Goal: Task Accomplishment & Management: Use online tool/utility

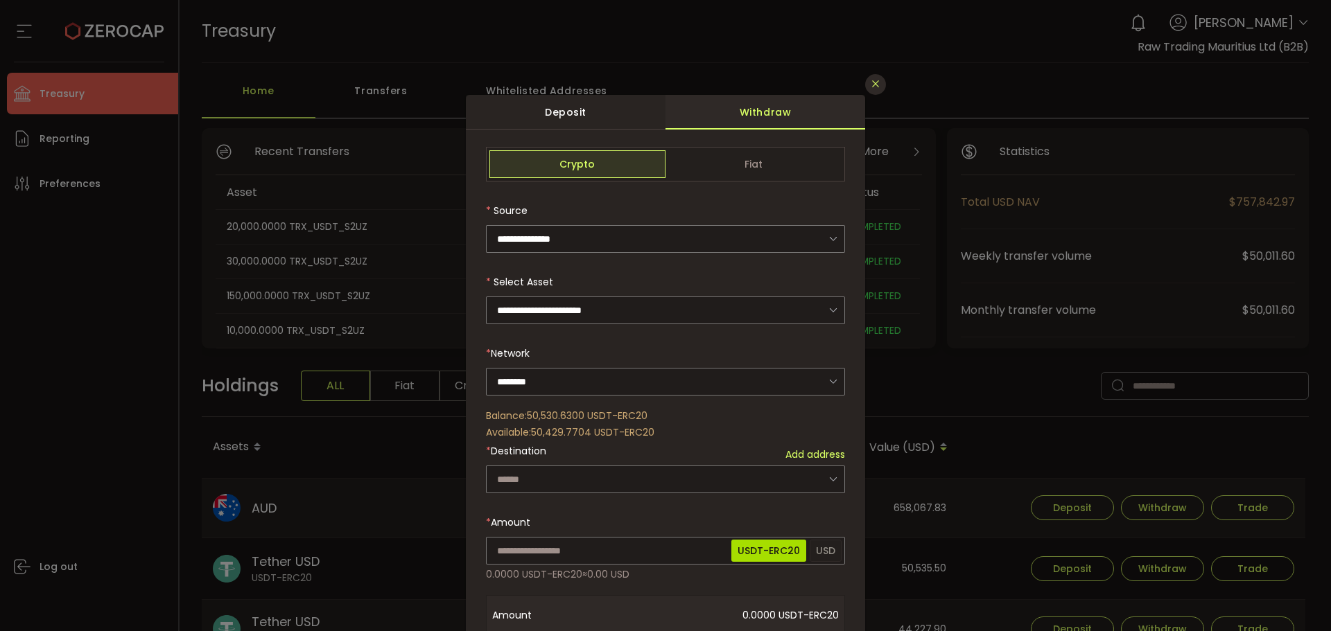
click at [876, 79] on icon "Close" at bounding box center [875, 83] width 11 height 11
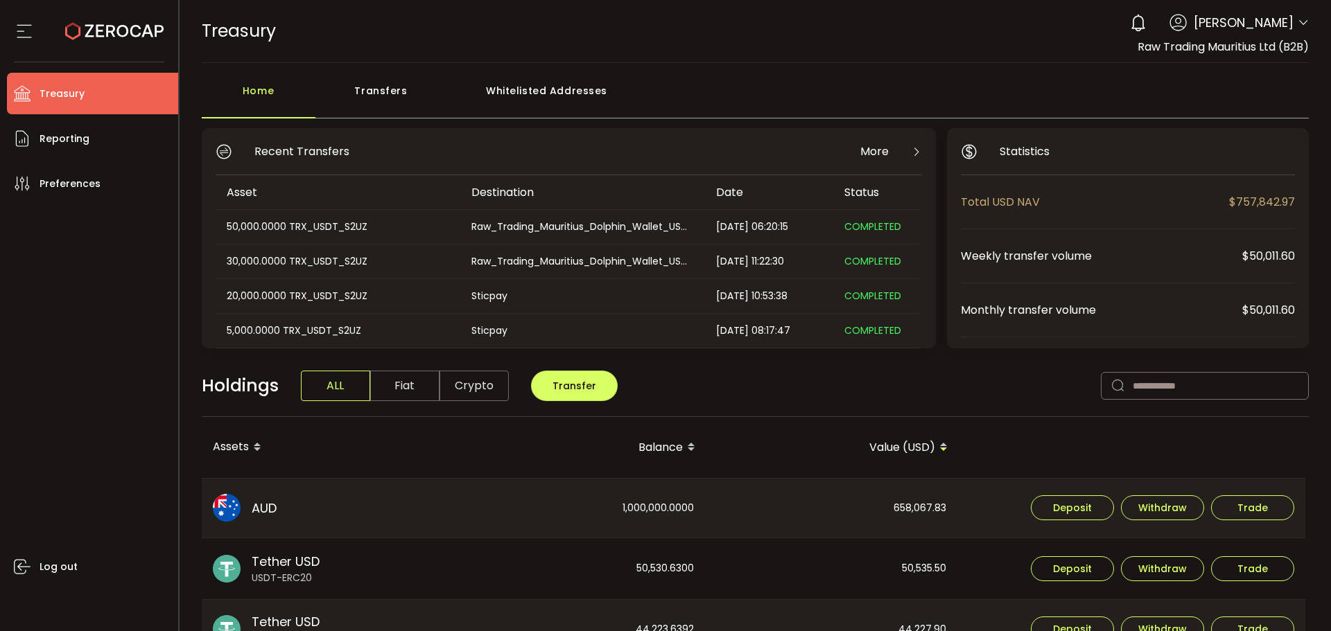
click at [405, 96] on div "Transfers" at bounding box center [381, 98] width 132 height 42
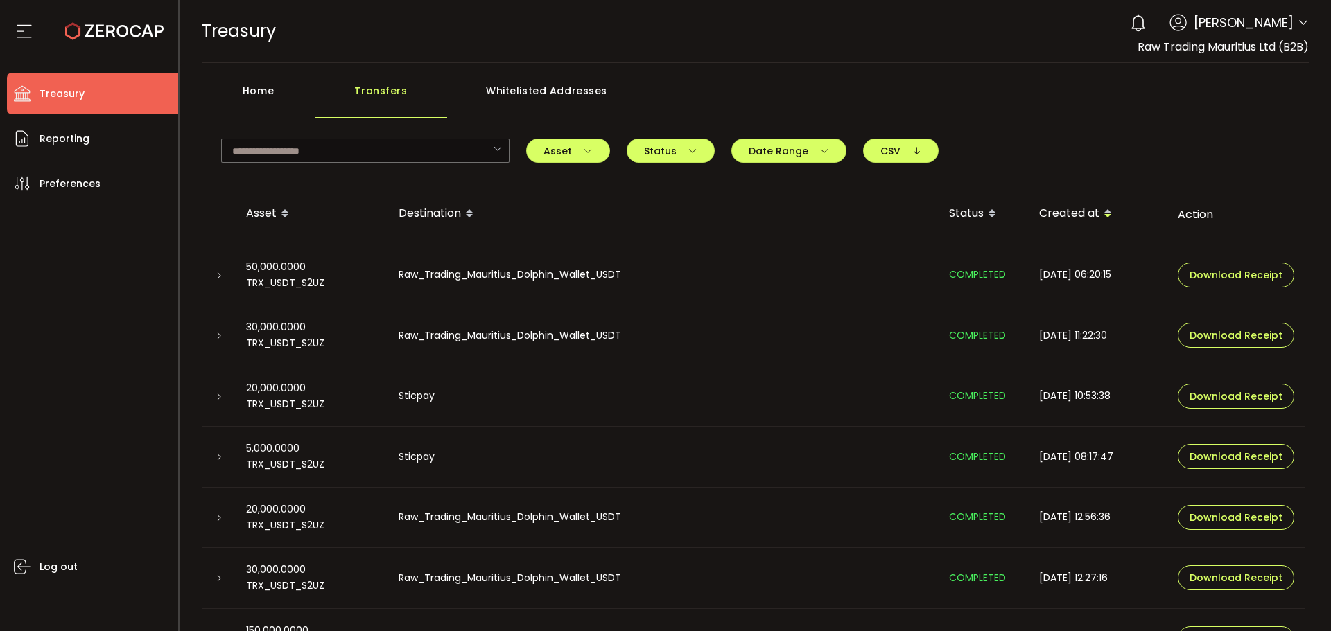
click at [263, 86] on div "Home" at bounding box center [259, 98] width 114 height 42
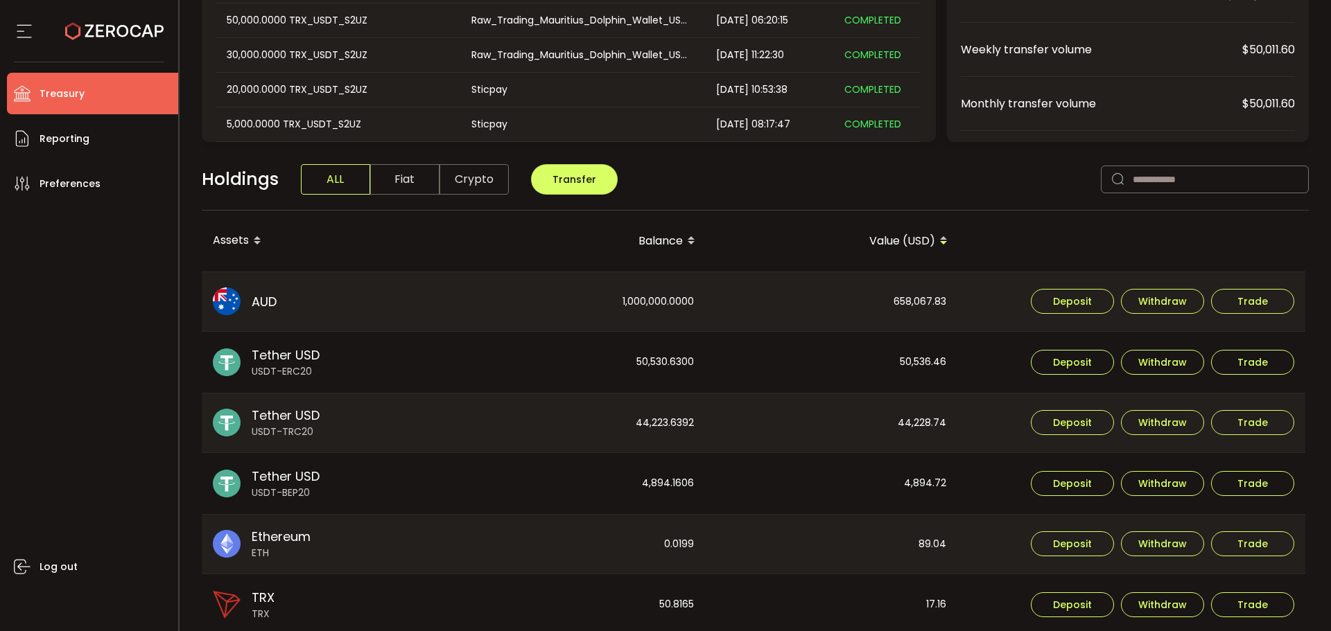
scroll to position [208, 0]
drag, startPoint x: 604, startPoint y: 351, endPoint x: 616, endPoint y: 340, distance: 15.7
click at [604, 351] on tr "Tether USD USDT-ERC20 50,530.6300 50,536.46 Deposit Withdraw Trade" at bounding box center [754, 361] width 1104 height 61
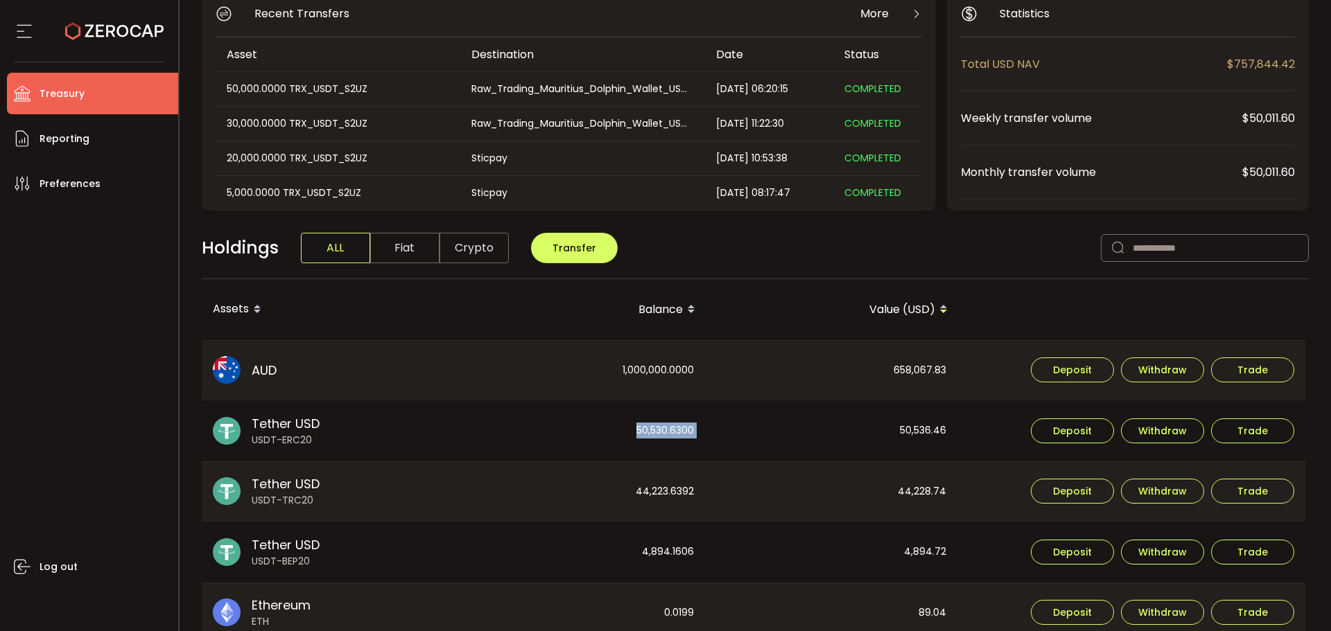
scroll to position [0, 0]
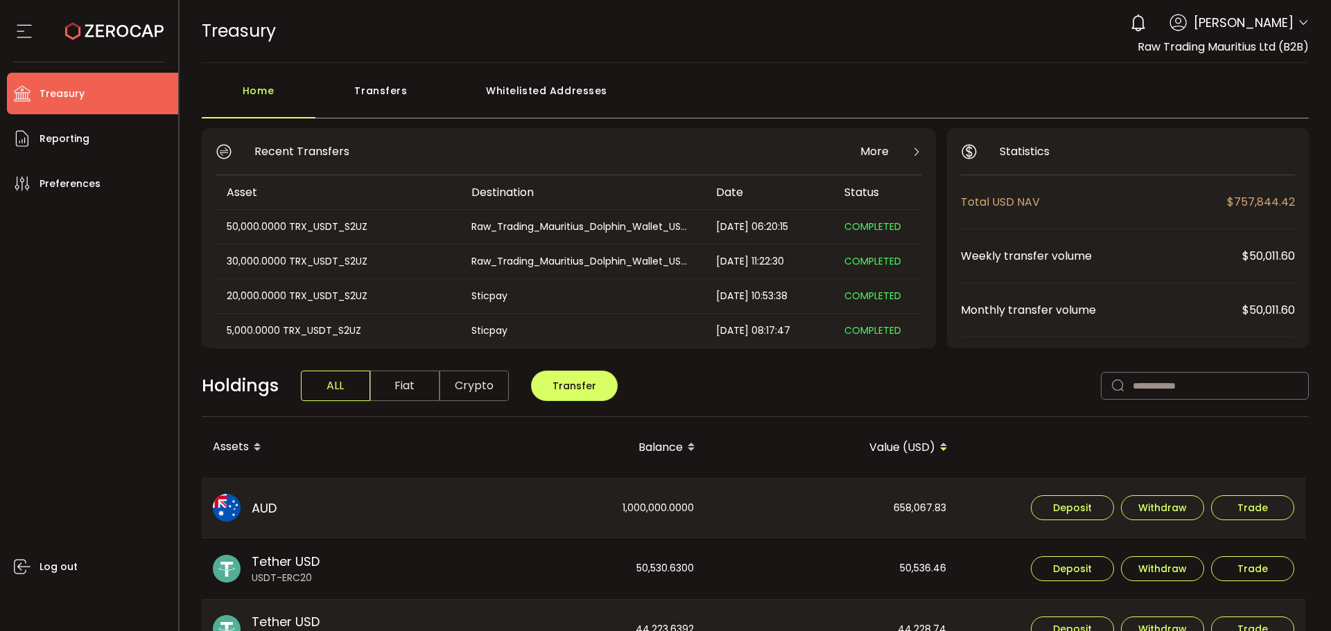
click at [405, 91] on div "Transfers" at bounding box center [381, 98] width 132 height 42
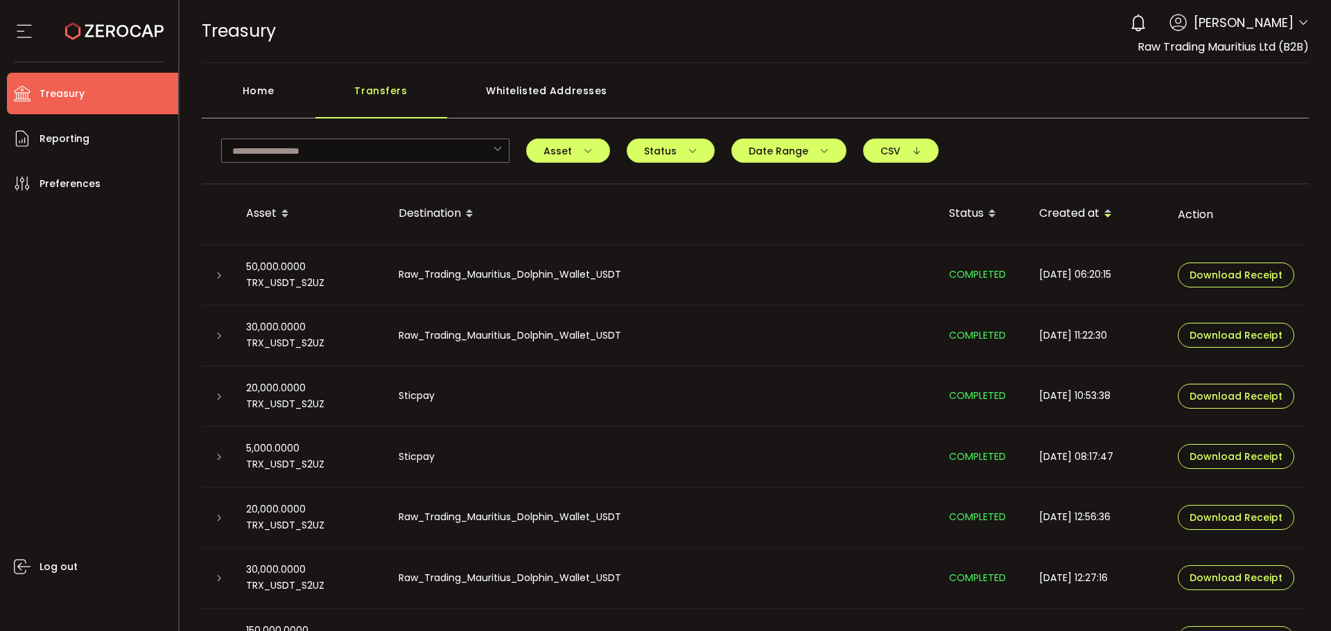
drag, startPoint x: 217, startPoint y: 269, endPoint x: 235, endPoint y: 296, distance: 32.5
click at [217, 270] on div at bounding box center [218, 275] width 11 height 14
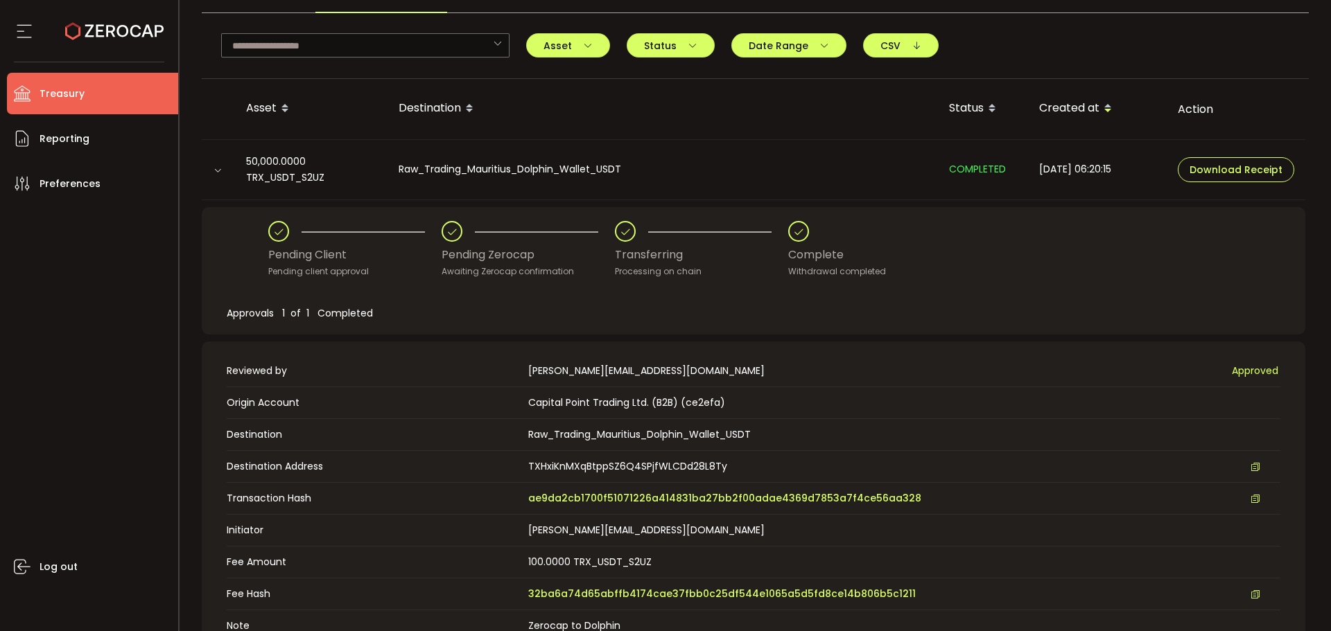
scroll to position [347, 0]
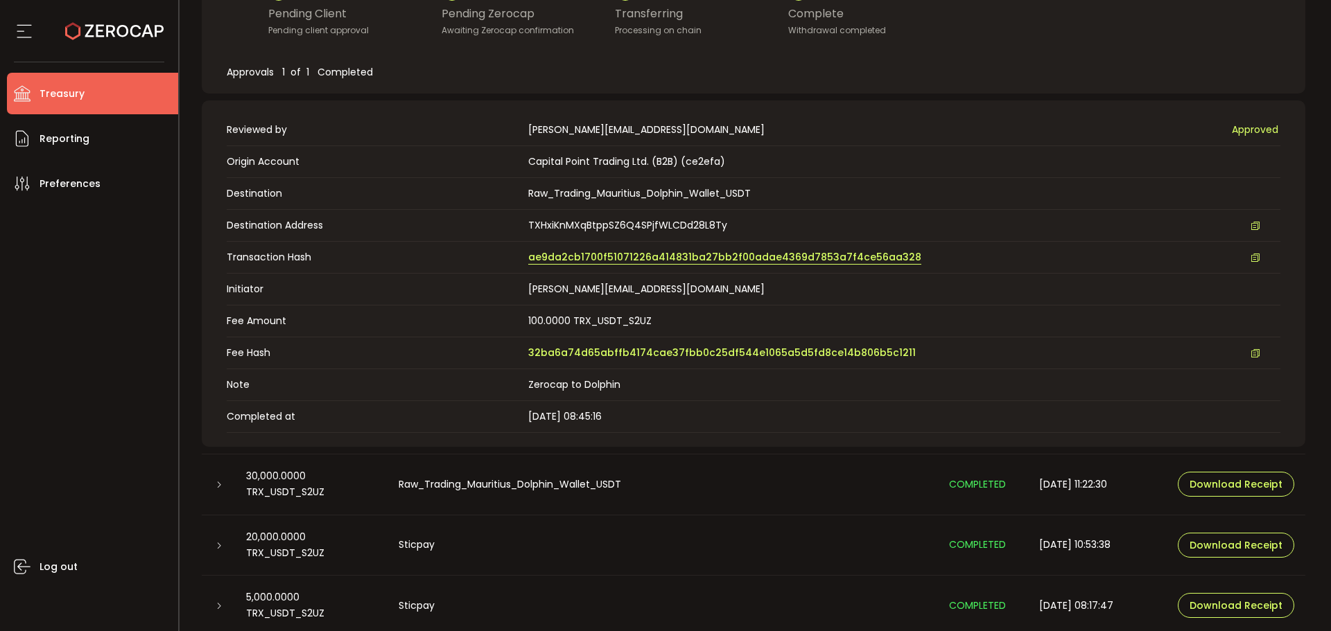
click at [572, 253] on span "ae9da2cb1700f51071226a414831ba27bb2f00adae4369d7853a7f4ce56aa328" at bounding box center [724, 257] width 393 height 15
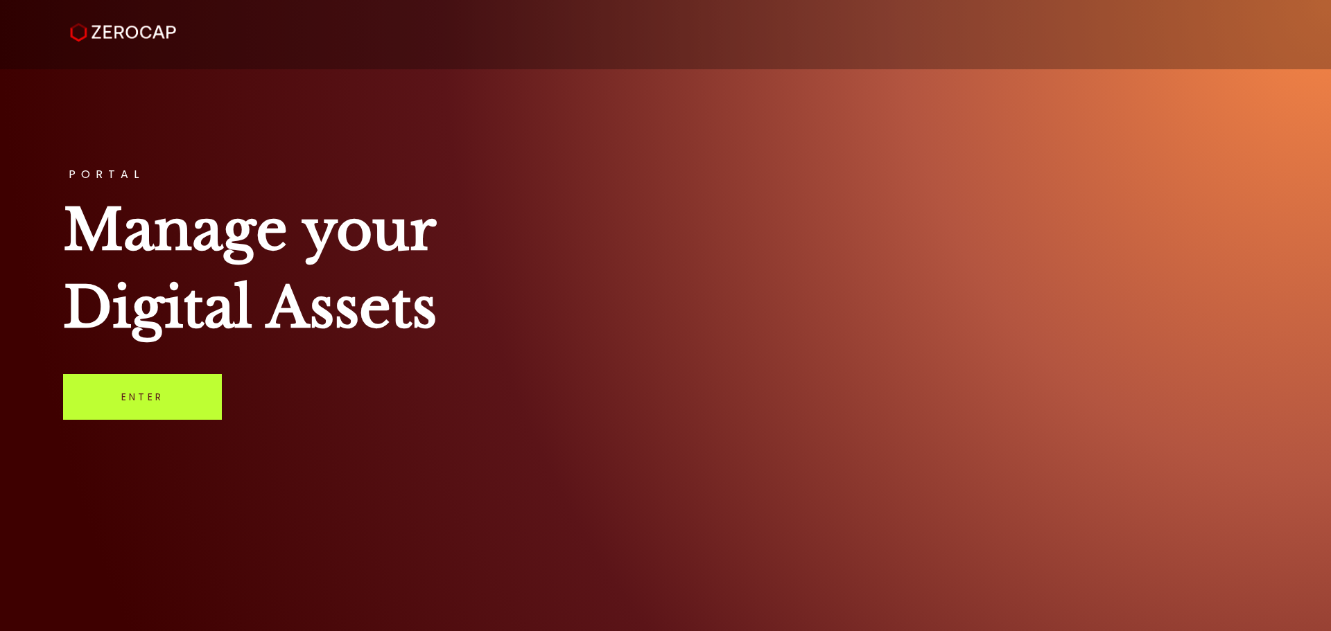
click at [146, 400] on link "Enter" at bounding box center [142, 397] width 159 height 46
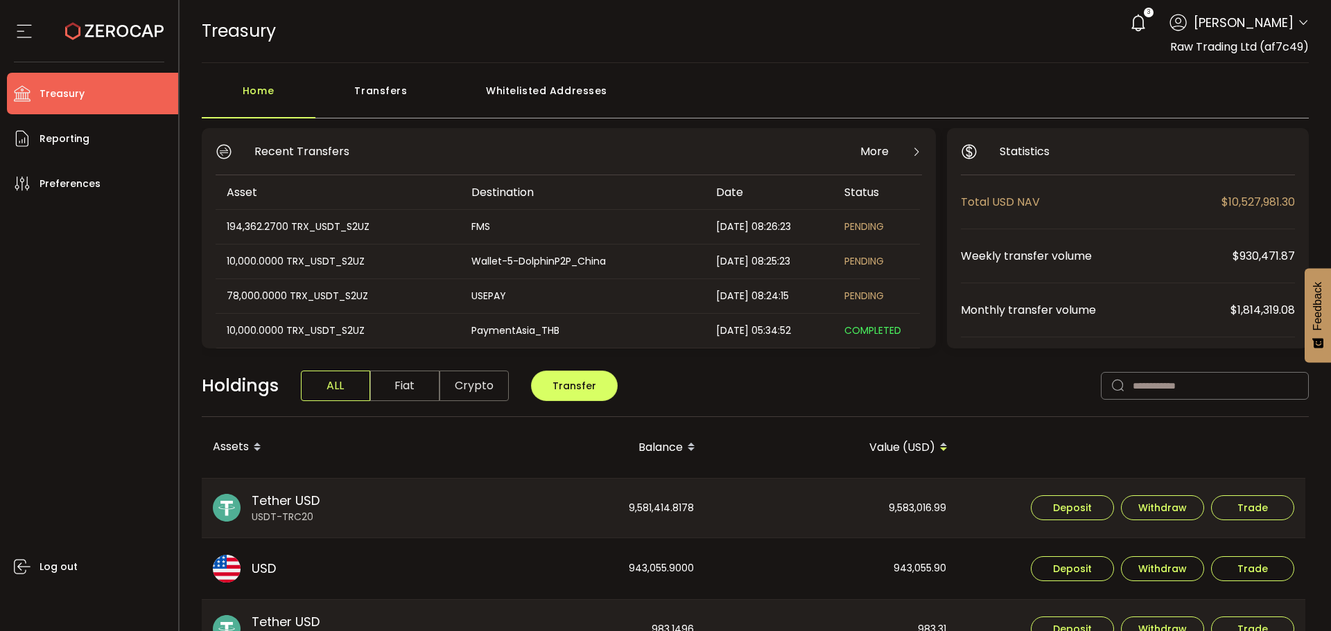
click at [1298, 21] on icon at bounding box center [1303, 22] width 11 height 11
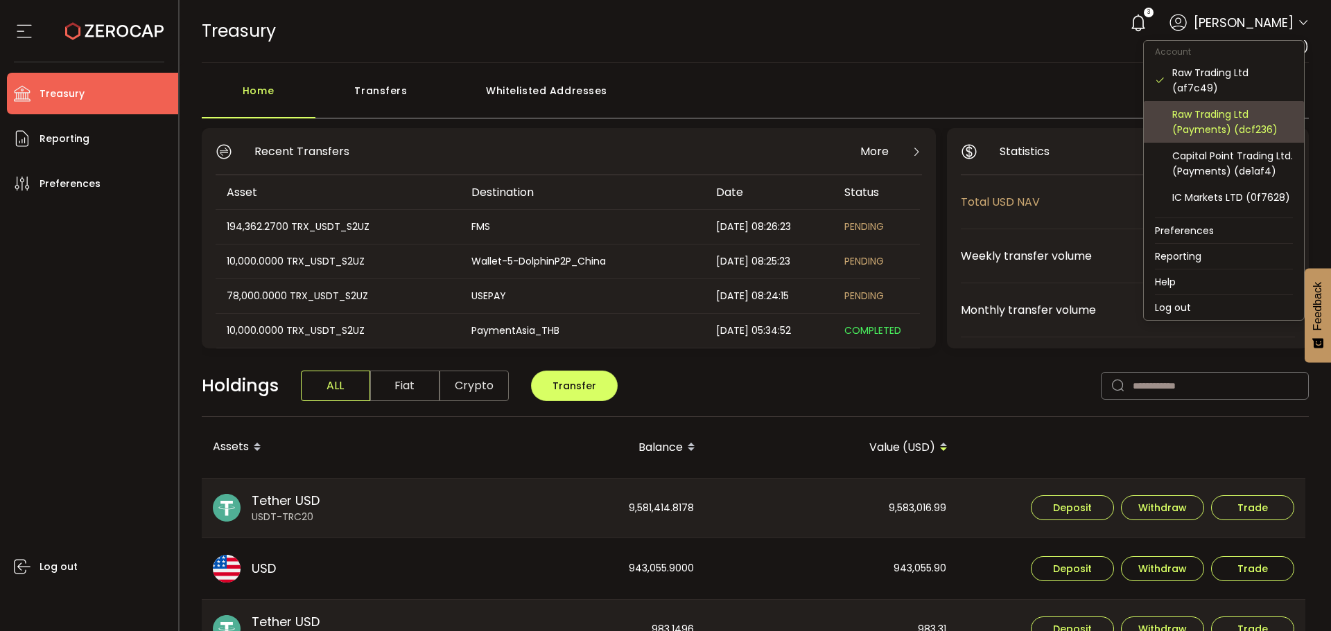
click at [1177, 128] on div "Raw Trading Ltd (Payments) (dcf236)" at bounding box center [1232, 122] width 121 height 30
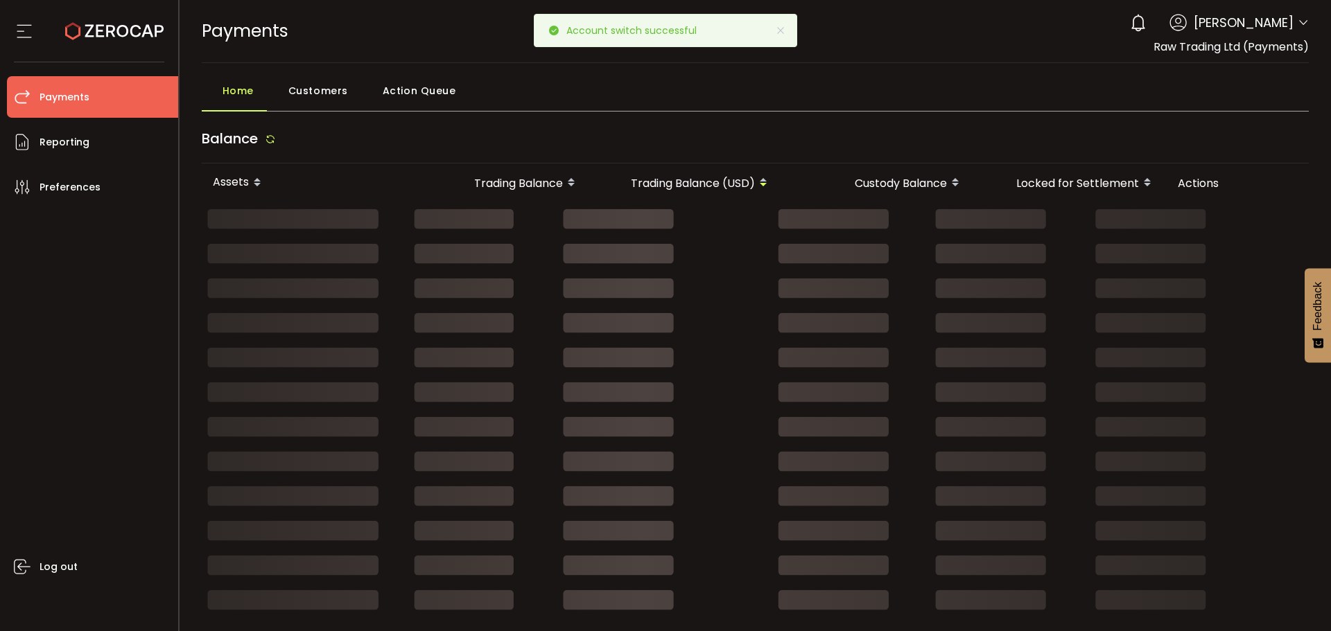
click at [1298, 18] on icon at bounding box center [1303, 22] width 11 height 11
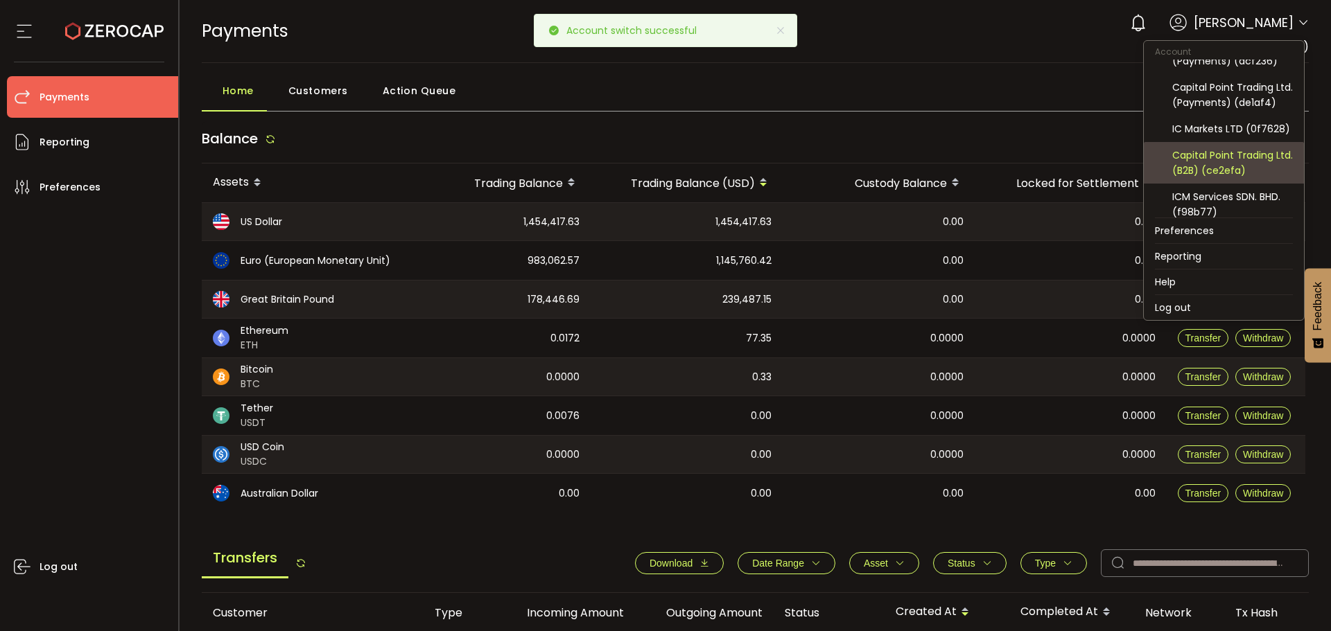
scroll to position [69, 0]
click at [1207, 171] on div "Capital Point Trading Ltd. (B2B) (ce2efa)" at bounding box center [1232, 162] width 121 height 30
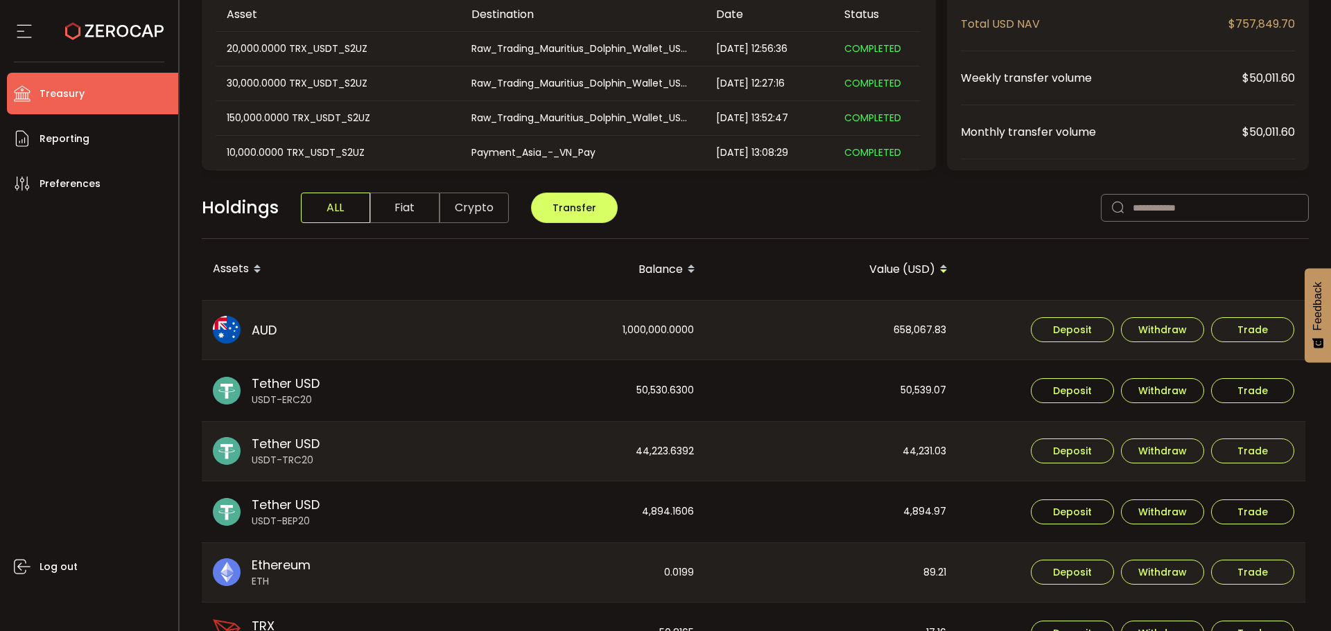
scroll to position [277, 0]
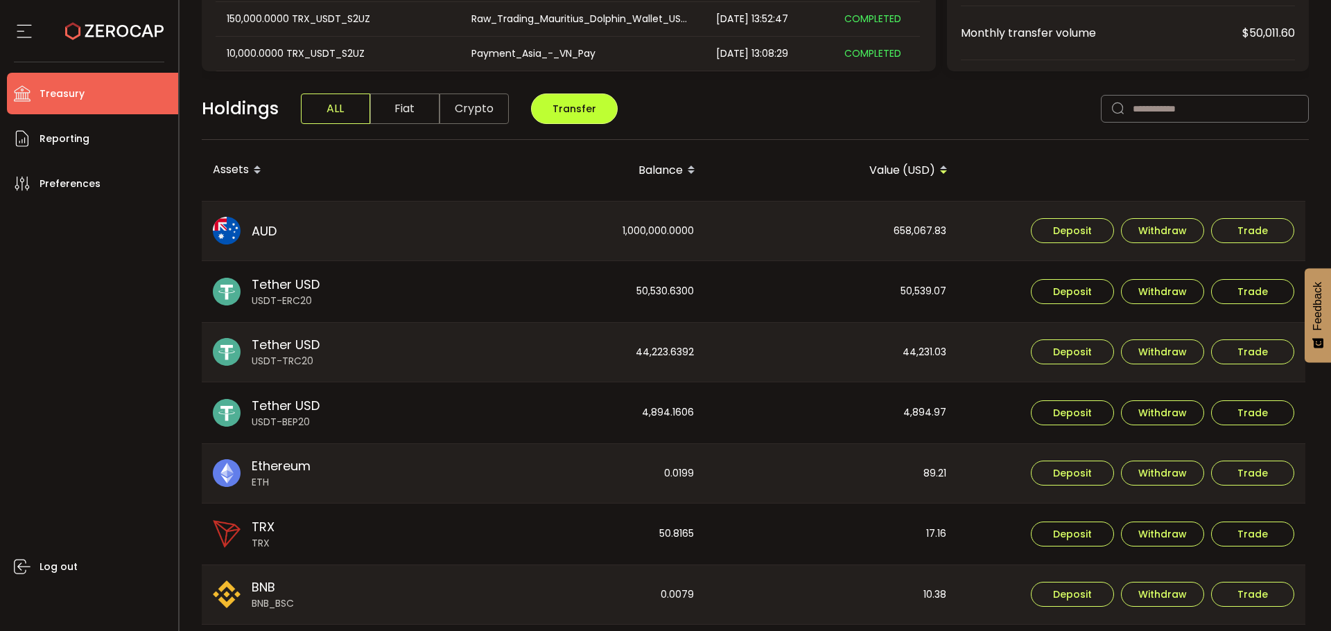
click at [581, 118] on button "Transfer" at bounding box center [574, 109] width 87 height 30
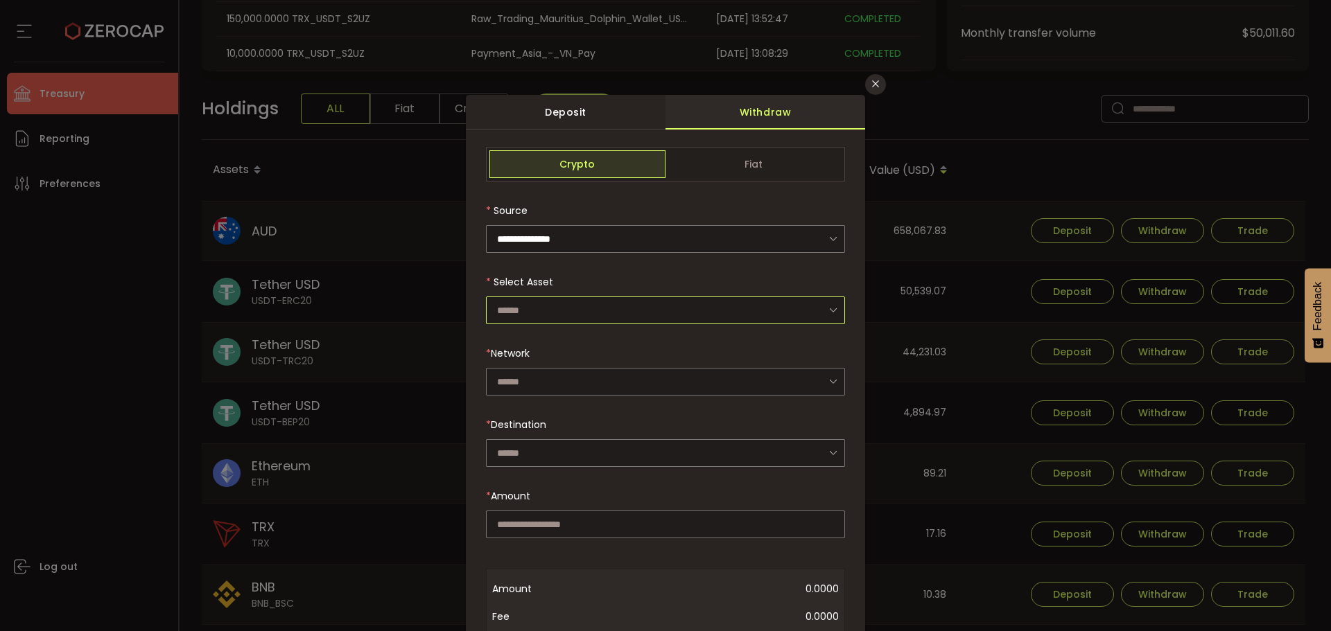
drag, startPoint x: 576, startPoint y: 299, endPoint x: 581, endPoint y: 332, distance: 32.9
click at [576, 299] on input "dialog" at bounding box center [665, 311] width 359 height 28
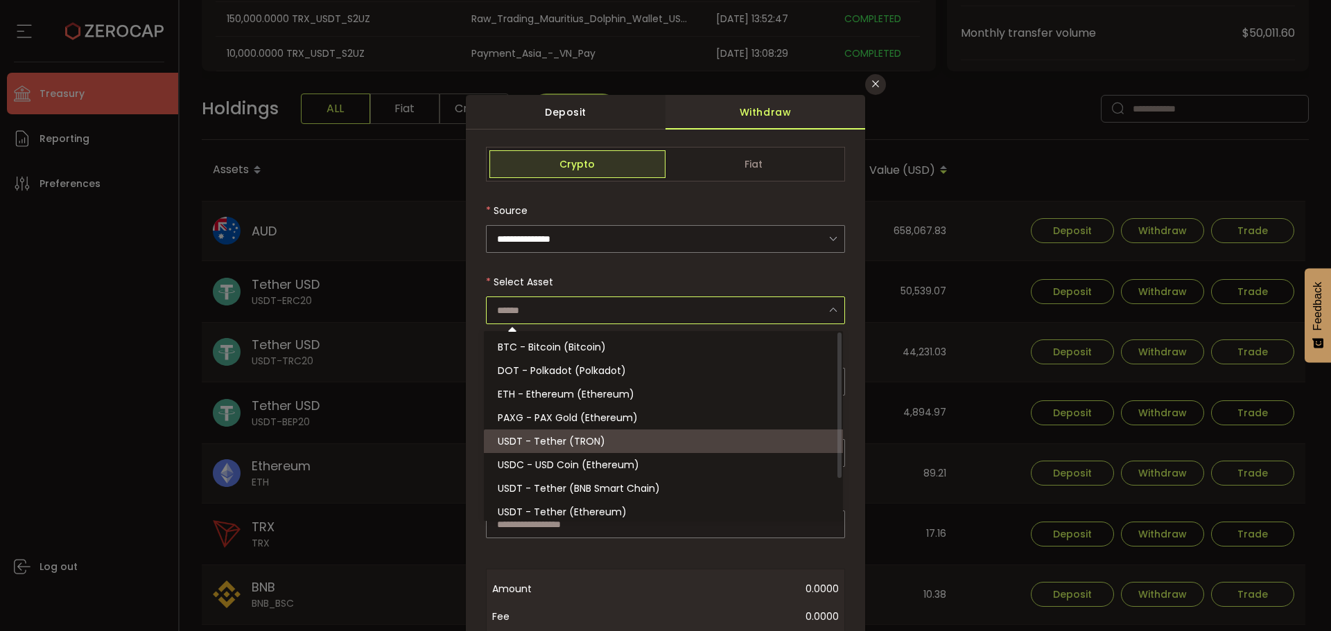
click at [560, 437] on span "USDT - Tether (TRON)" at bounding box center [551, 442] width 107 height 14
type input "**********"
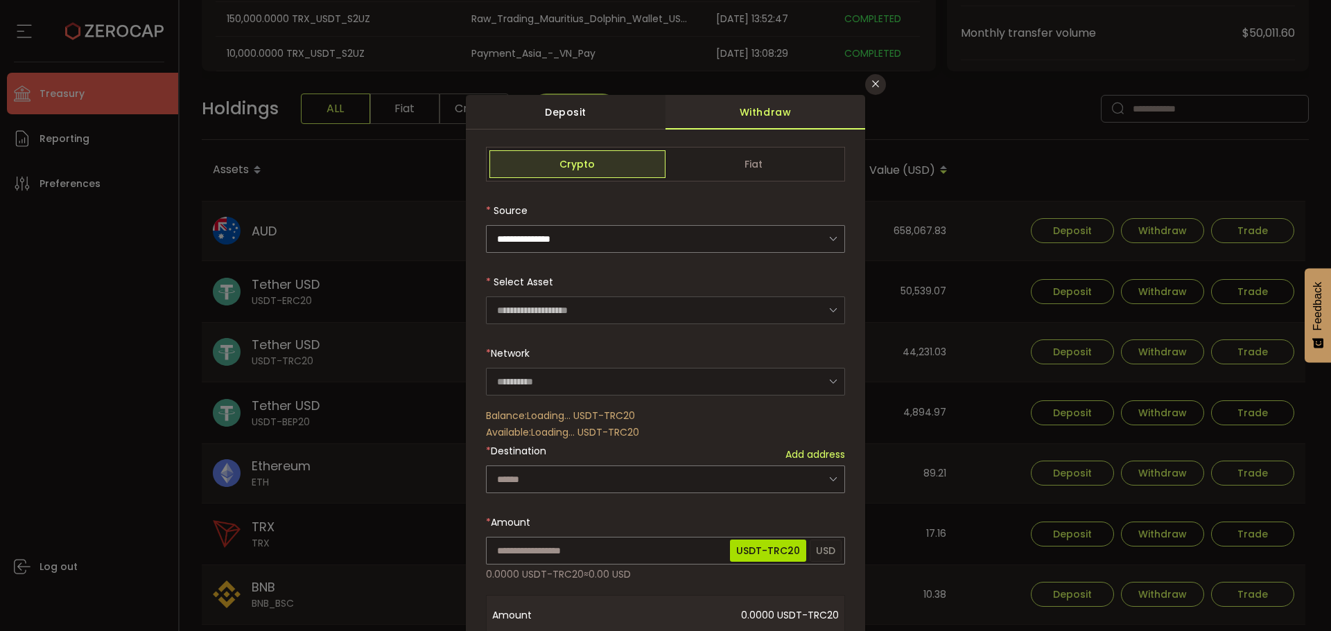
type input "****"
click at [538, 473] on input "dialog" at bounding box center [665, 480] width 359 height 28
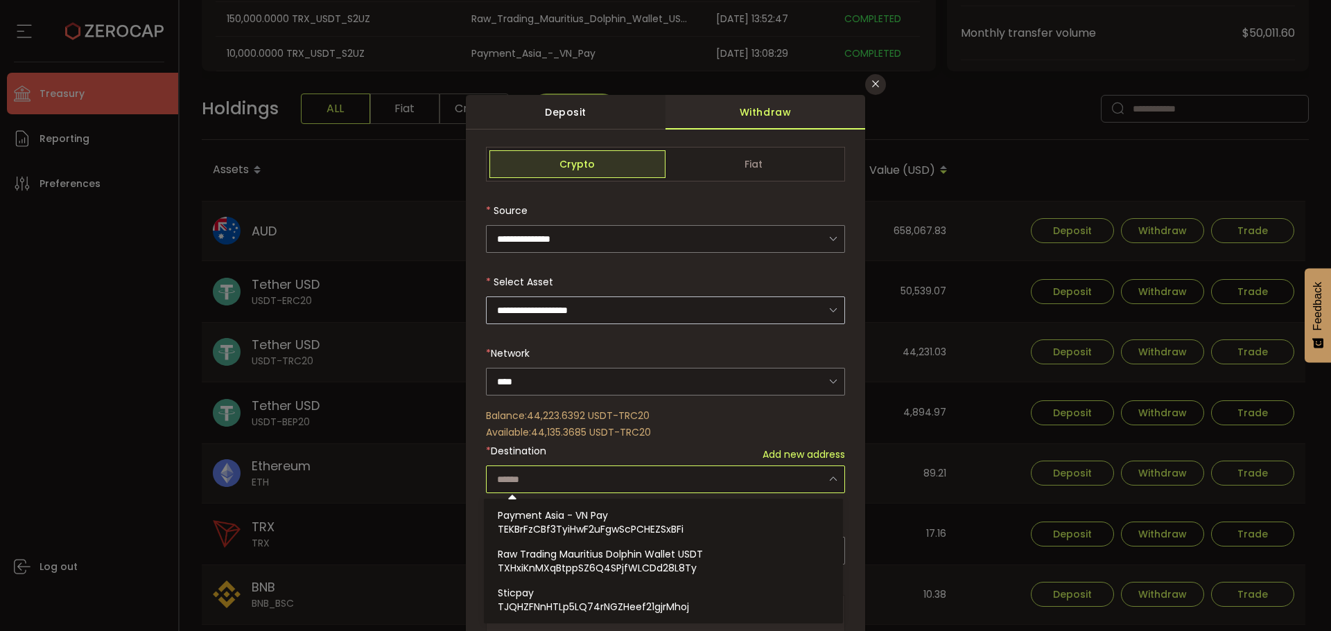
paste input "**********"
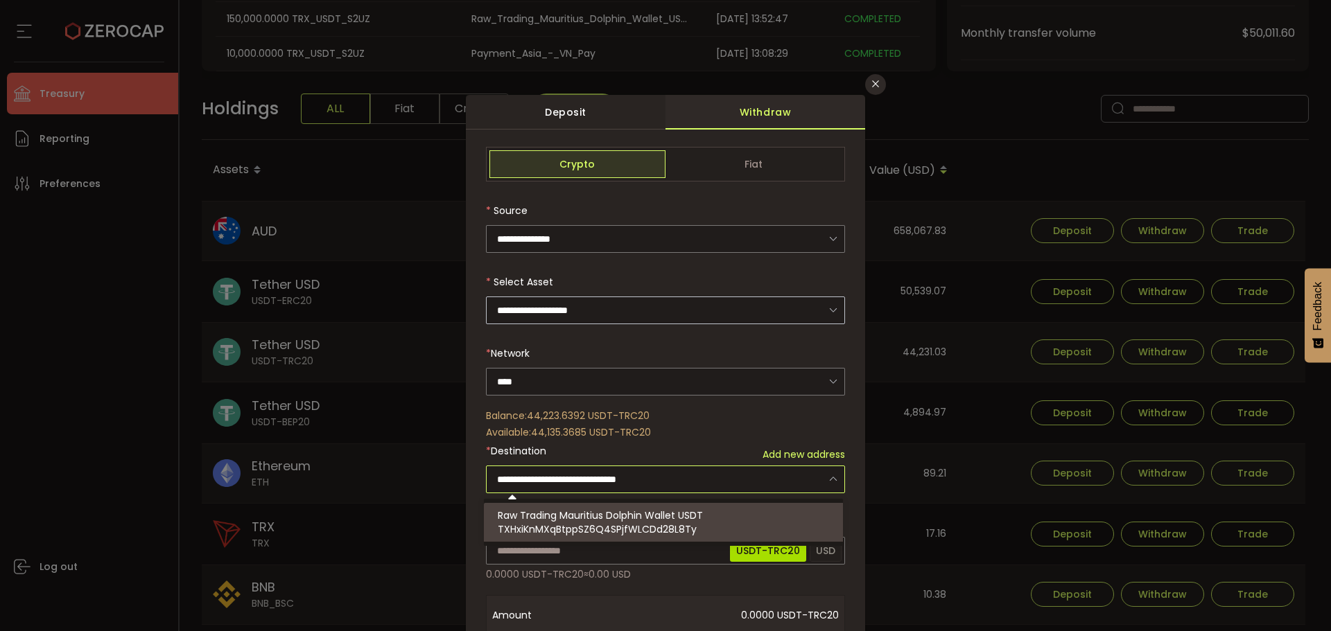
click at [552, 514] on span "Raw Trading Mauritius Dolphin Wallet USDT" at bounding box center [600, 516] width 205 height 14
type input "**********"
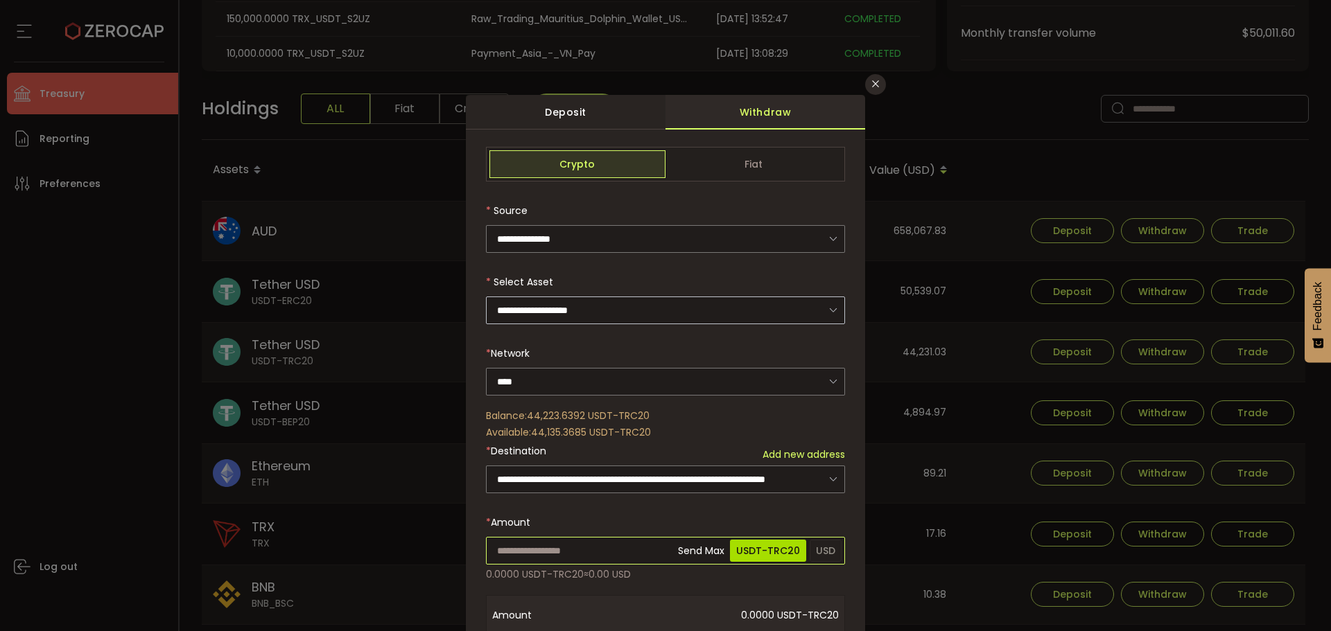
click at [555, 537] on input "dialog" at bounding box center [665, 551] width 359 height 28
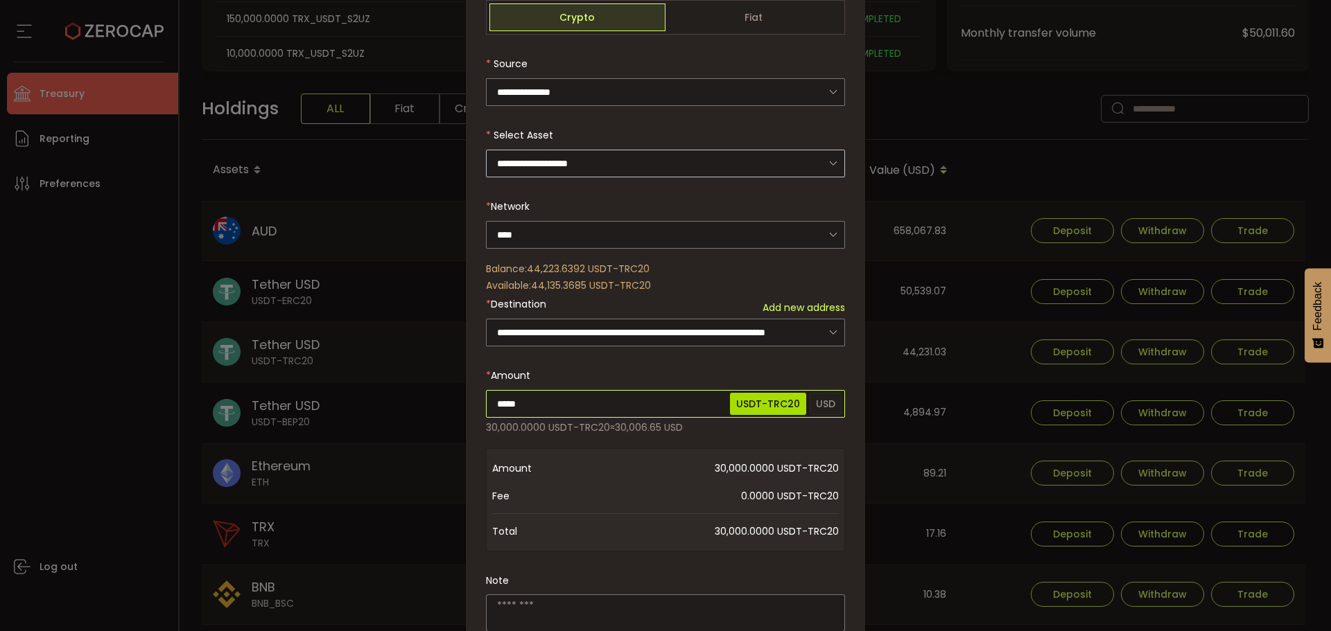
scroll to position [343, 0]
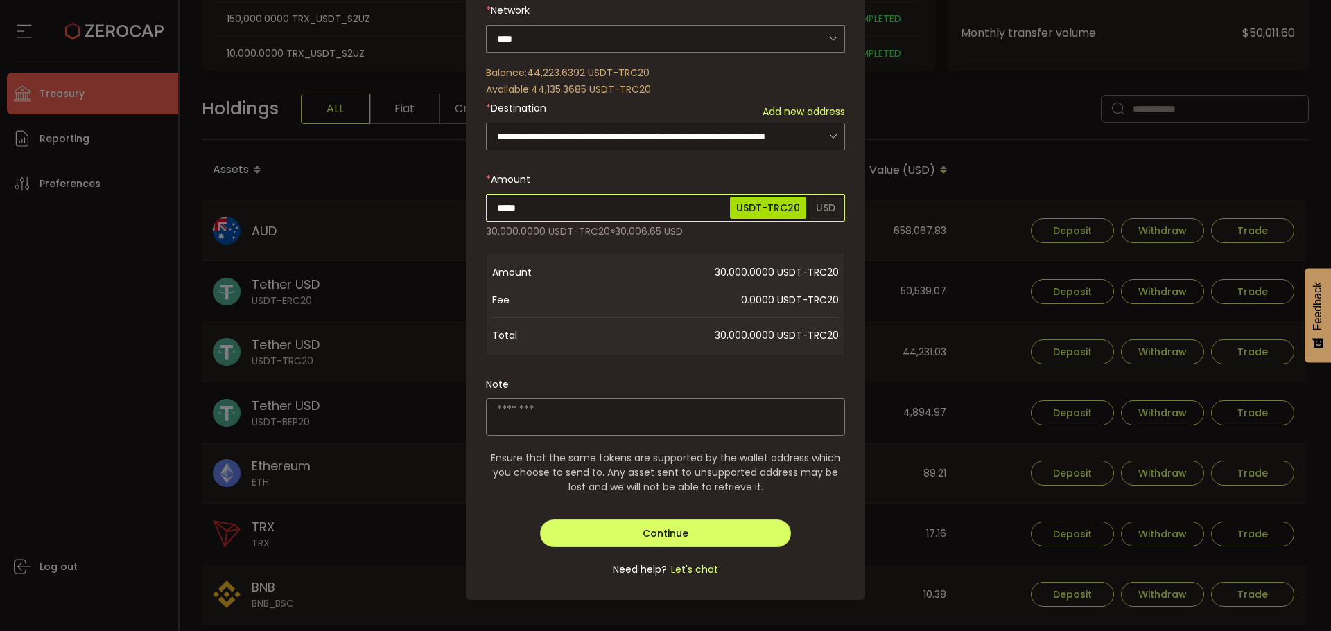
type input "*****"
click at [534, 399] on div "**********" at bounding box center [665, 198] width 359 height 789
type textarea "**********"
click at [656, 546] on form "**********" at bounding box center [665, 198] width 359 height 789
click at [658, 536] on span "Continue" at bounding box center [666, 534] width 46 height 14
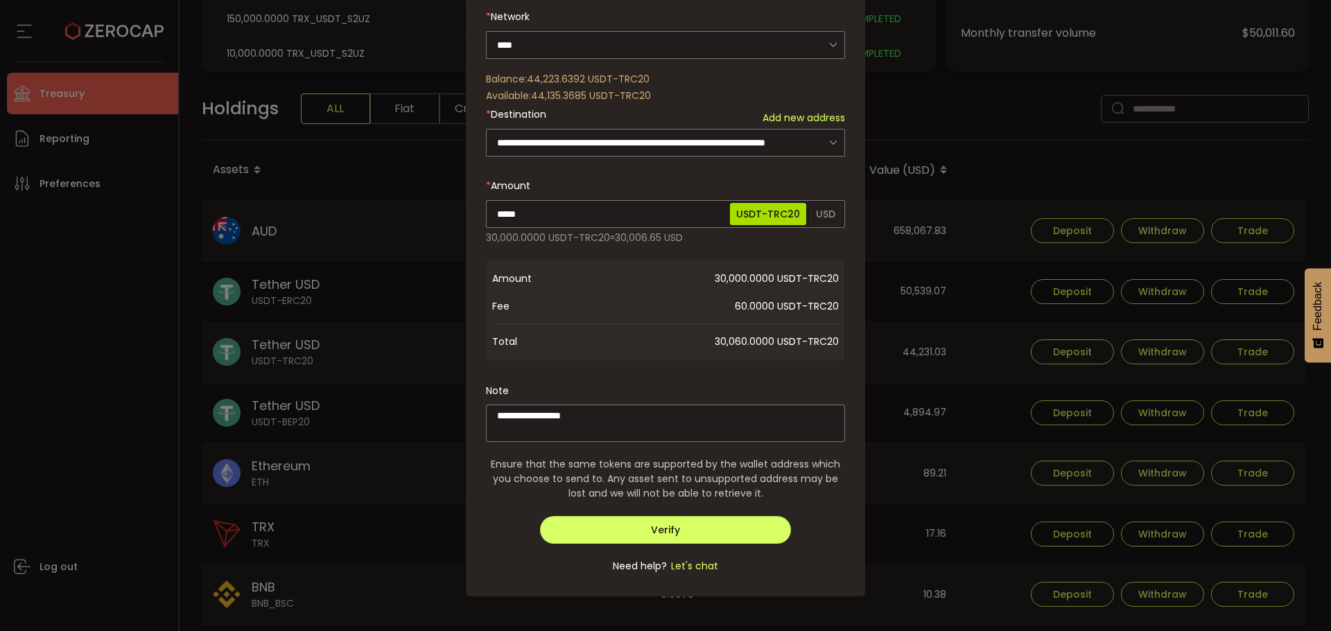
scroll to position [333, 0]
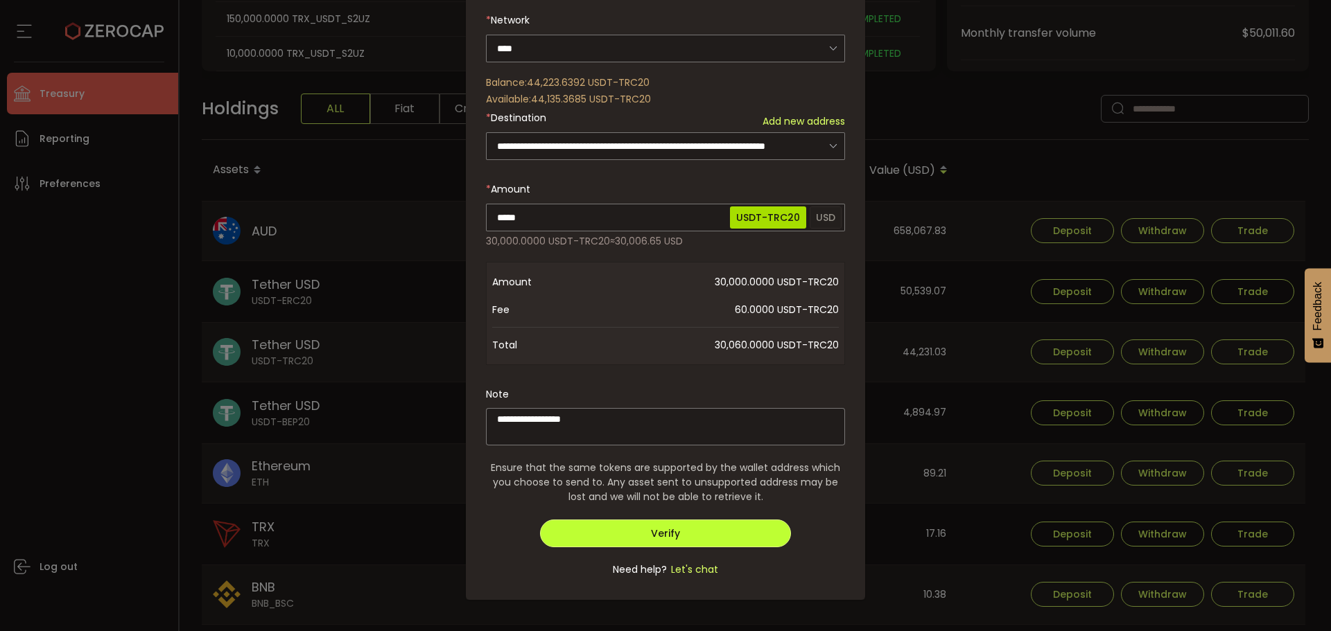
click at [666, 521] on button "Verify" at bounding box center [666, 534] width 252 height 28
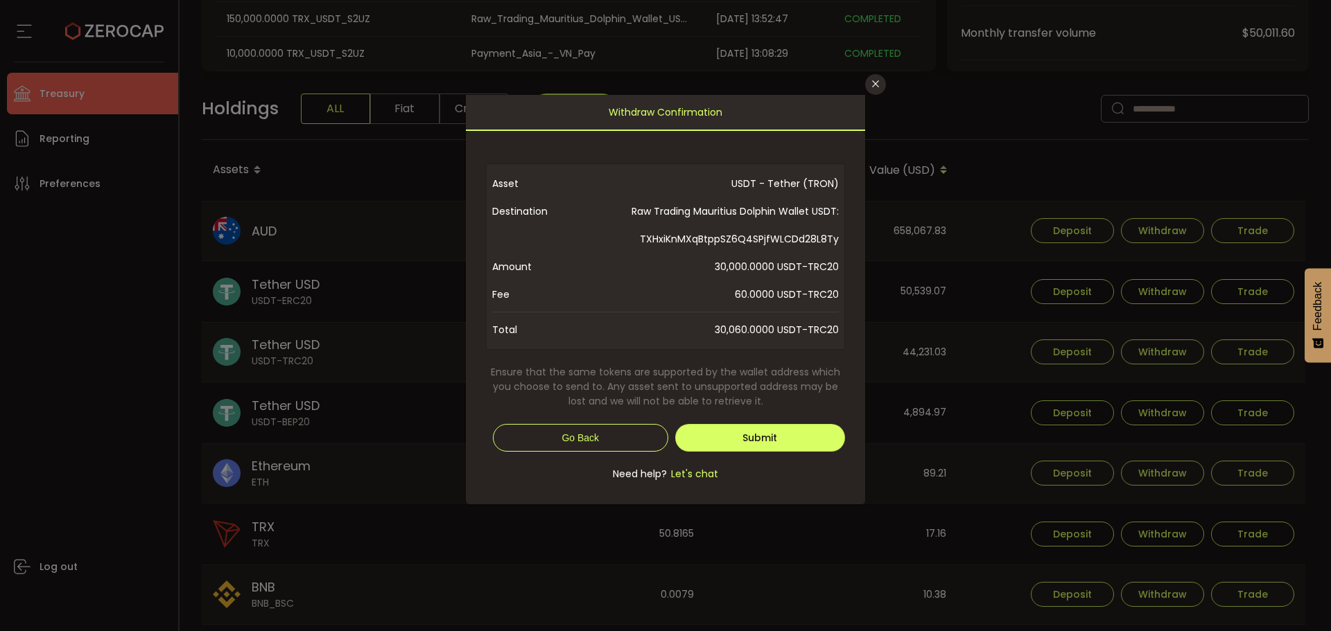
scroll to position [0, 0]
click at [774, 428] on button "Submit" at bounding box center [760, 438] width 171 height 28
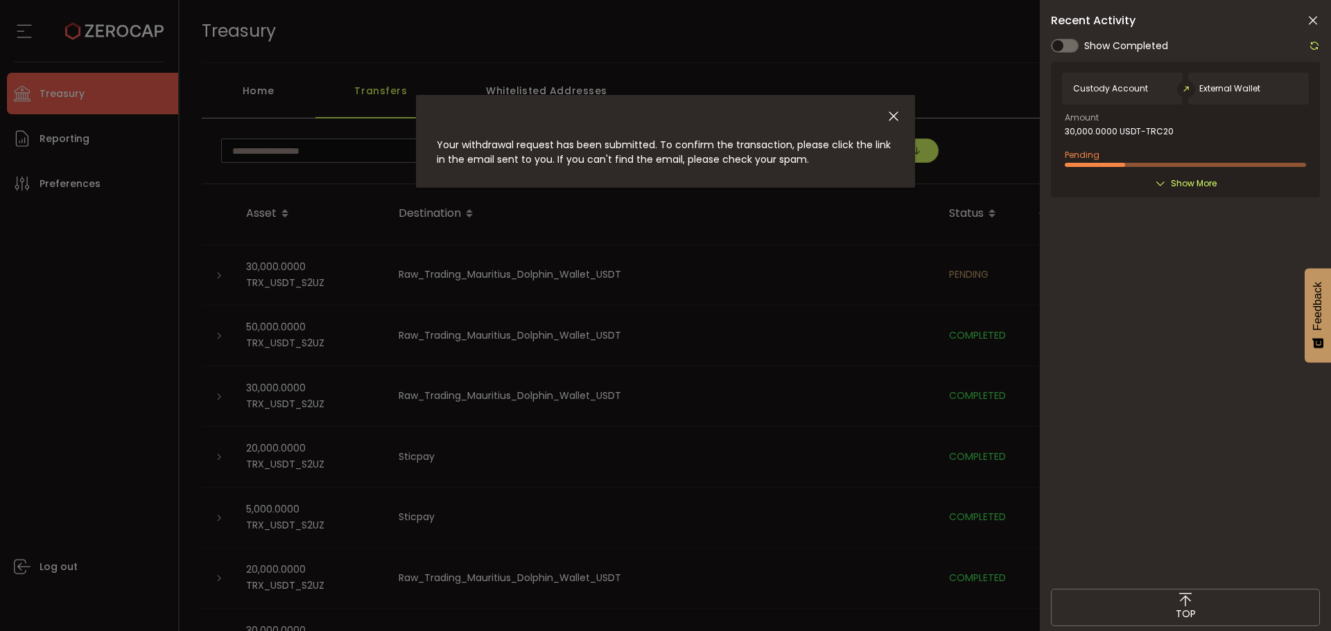
click at [1314, 26] on icon at bounding box center [1313, 21] width 14 height 14
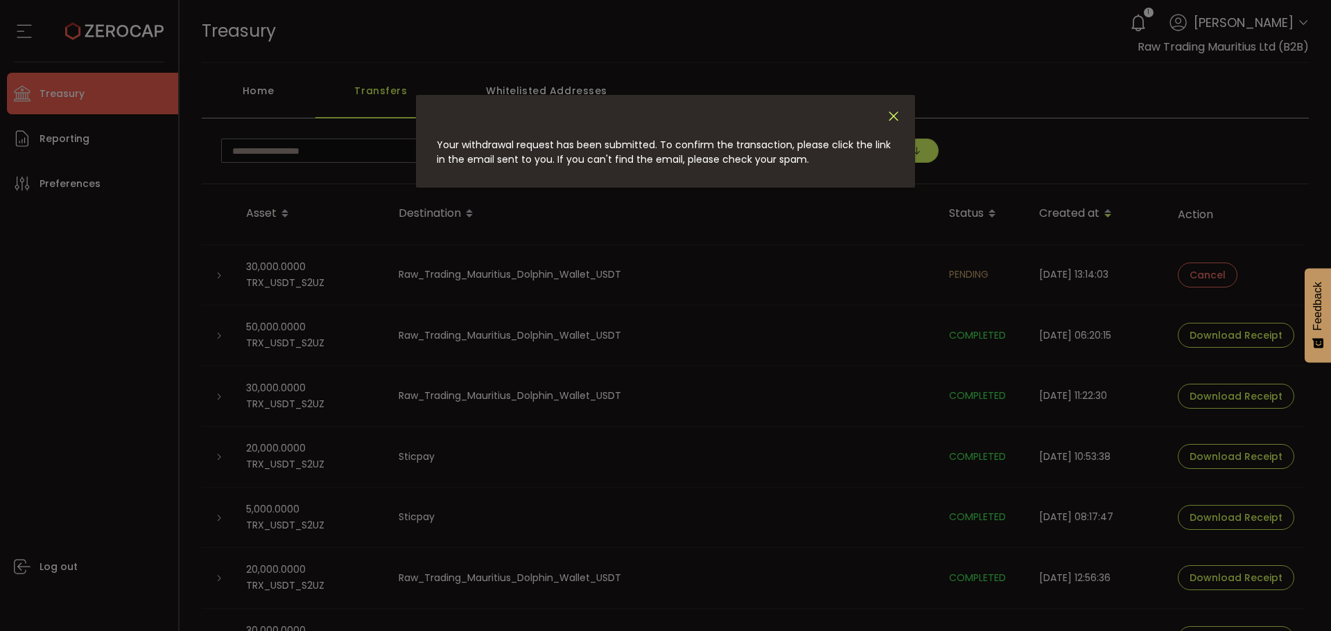
click at [888, 114] on icon "Close" at bounding box center [893, 116] width 15 height 15
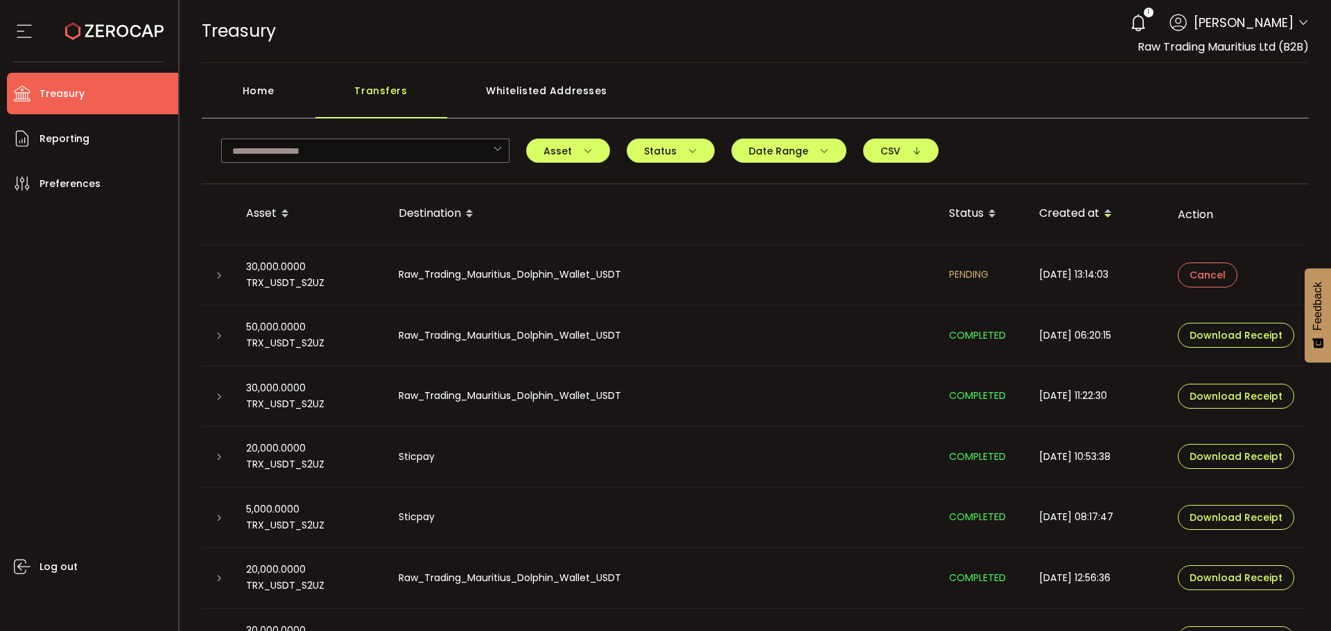
drag, startPoint x: 235, startPoint y: 34, endPoint x: 245, endPoint y: 37, distance: 10.1
click at [236, 34] on span "Treasury" at bounding box center [239, 31] width 74 height 24
click at [114, 28] on use at bounding box center [114, 31] width 98 height 18
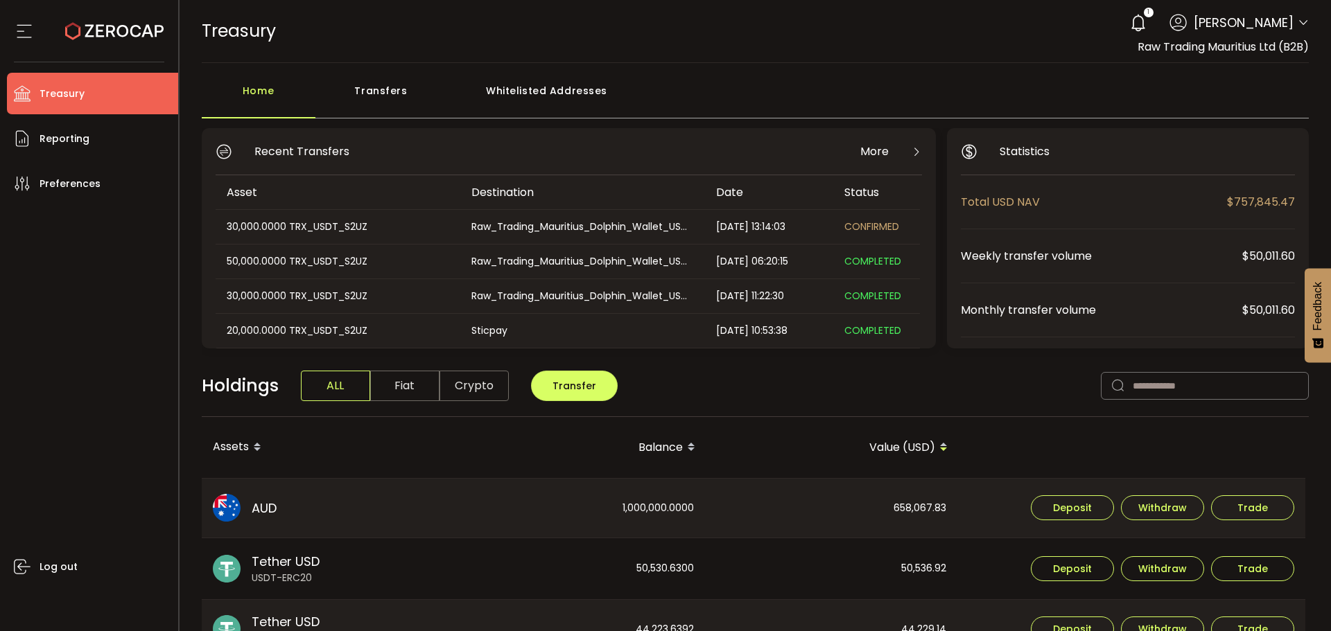
click at [386, 69] on main "Home Transfers Whitelisted Addresses Recent Transfers More Asset Destination Da…" at bounding box center [756, 605] width 1152 height 1084
click at [386, 83] on div "Transfers" at bounding box center [381, 98] width 132 height 42
